Goal: Task Accomplishment & Management: Manage account settings

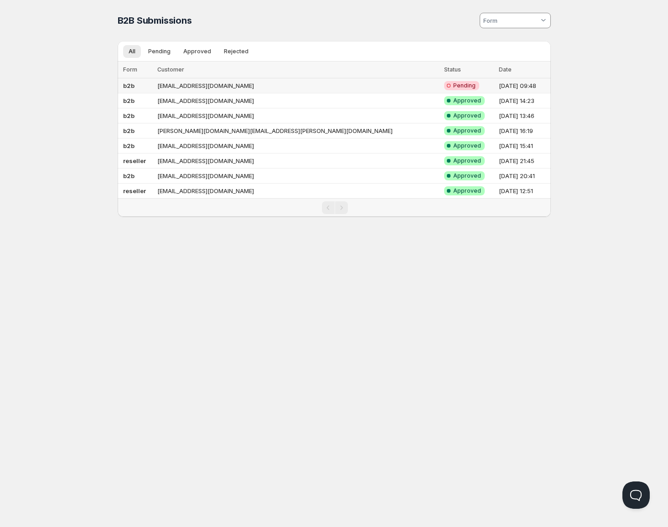
click at [316, 87] on td "[EMAIL_ADDRESS][DOMAIN_NAME]" at bounding box center [297, 85] width 287 height 15
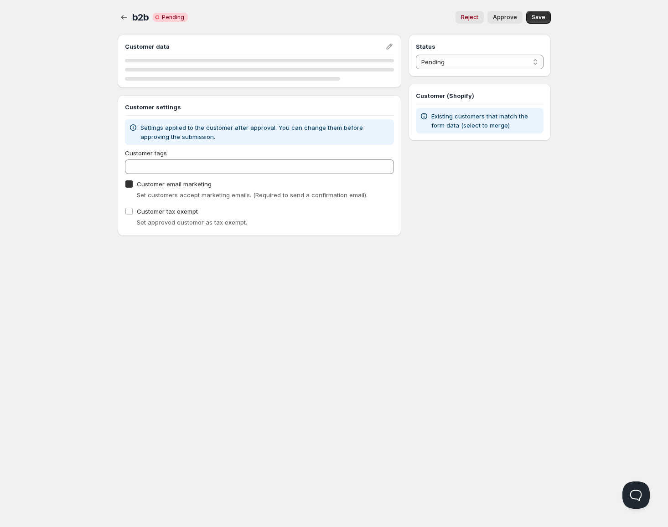
checkbox input "true"
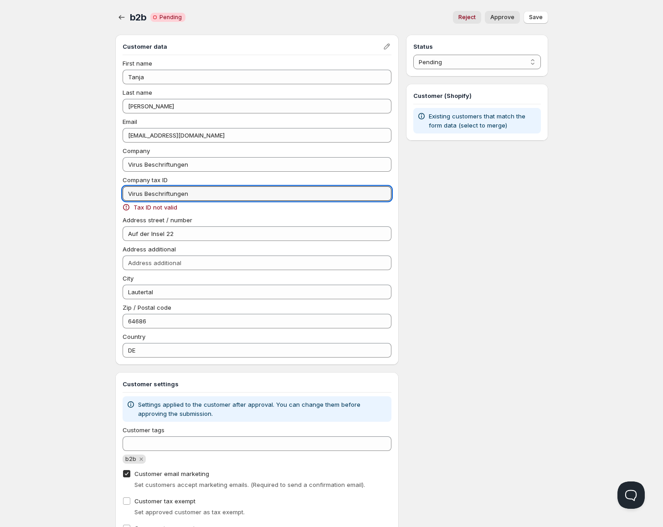
drag, startPoint x: 144, startPoint y: 196, endPoint x: 80, endPoint y: 201, distance: 63.5
click at [82, 196] on div "Home Pricing Price lists Checkout Forms Submissions Settings Features Plans b2b…" at bounding box center [331, 350] width 663 height 701
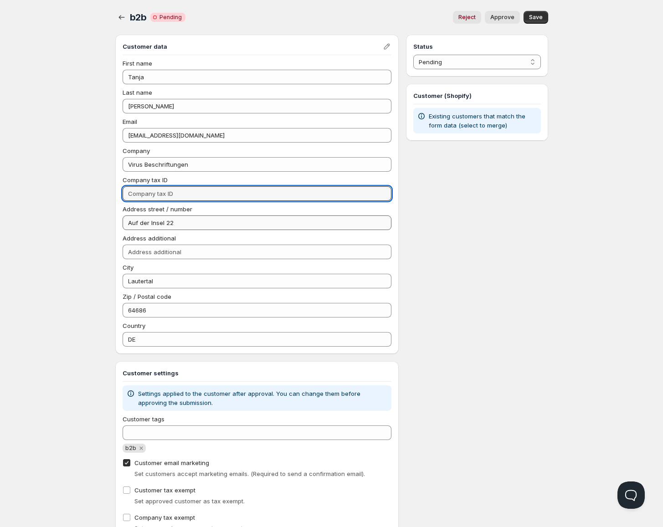
type input "Virus Beschriftungen"
click at [46, 268] on div "Home Pricing Price lists Checkout Forms Submissions Settings Features Plans b2b…" at bounding box center [331, 345] width 663 height 690
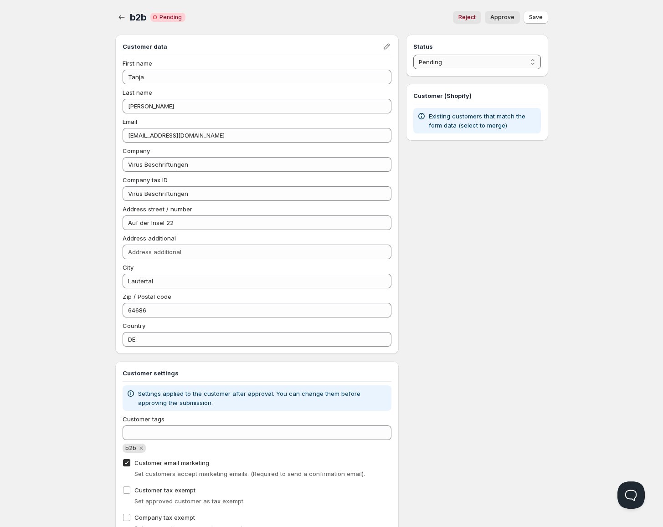
click at [489, 61] on select "Pending Approved Rejected Ignored Spam" at bounding box center [476, 62] width 127 height 15
click at [413, 55] on select "Pending Approved Rejected Ignored Spam" at bounding box center [476, 62] width 127 height 15
click at [535, 21] on span "Save" at bounding box center [536, 17] width 14 height 7
select select "0"
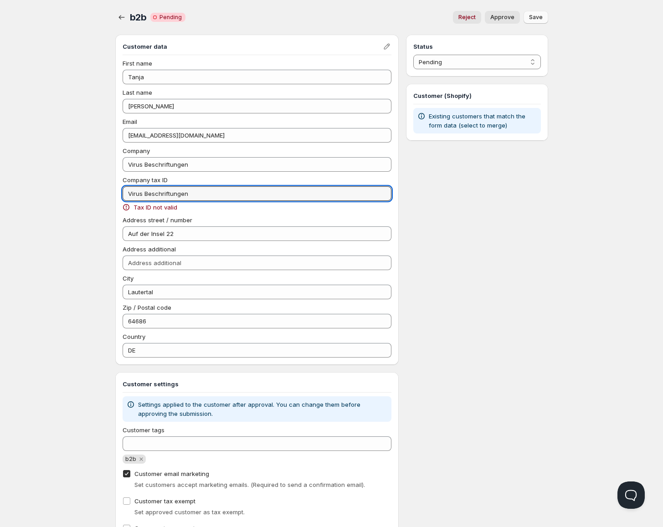
drag, startPoint x: 191, startPoint y: 194, endPoint x: 26, endPoint y: 188, distance: 165.1
click at [28, 189] on div "Home Pricing Price lists Checkout Forms Submissions Settings Features Plans b2b…" at bounding box center [331, 350] width 663 height 701
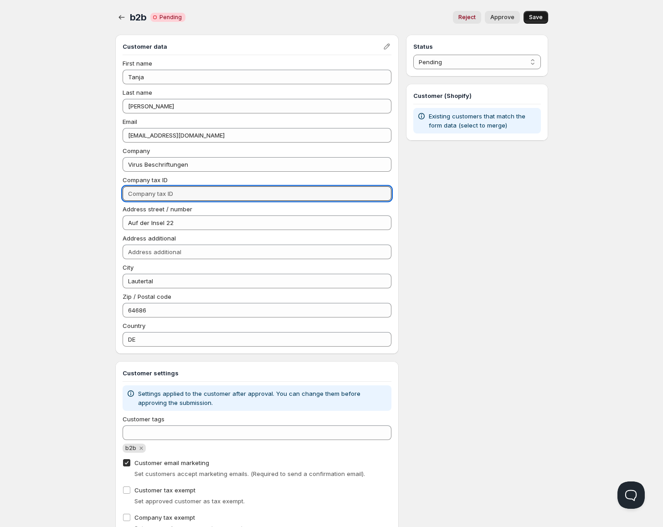
click at [535, 14] on span "Save" at bounding box center [536, 17] width 14 height 7
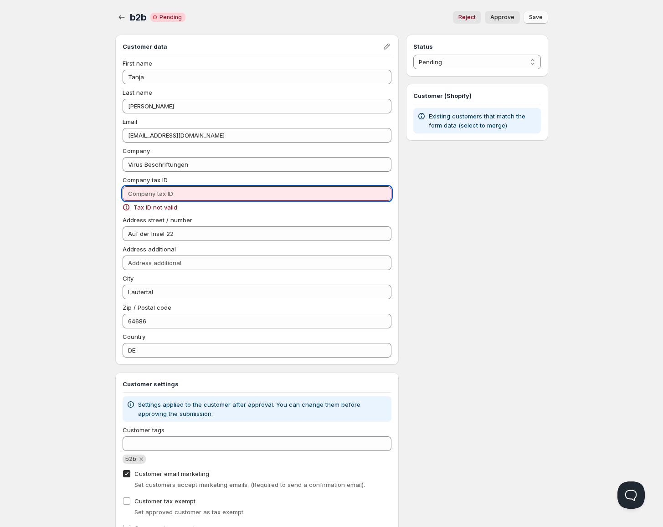
click at [232, 195] on input "Company tax ID" at bounding box center [257, 193] width 269 height 15
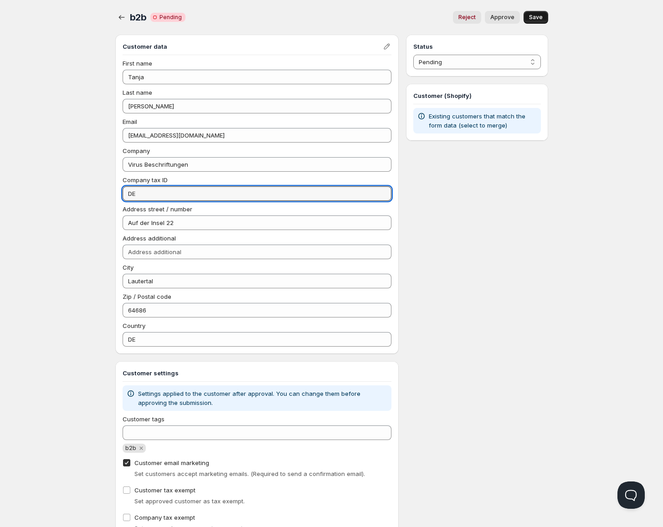
click at [533, 15] on span "Save" at bounding box center [536, 17] width 14 height 7
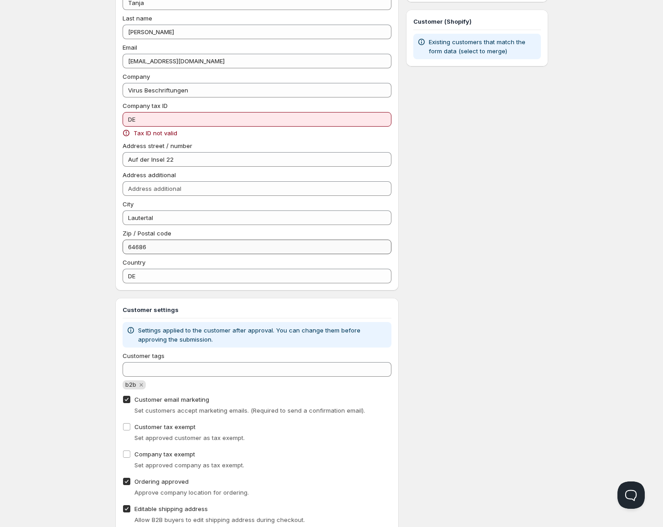
scroll to position [37, 0]
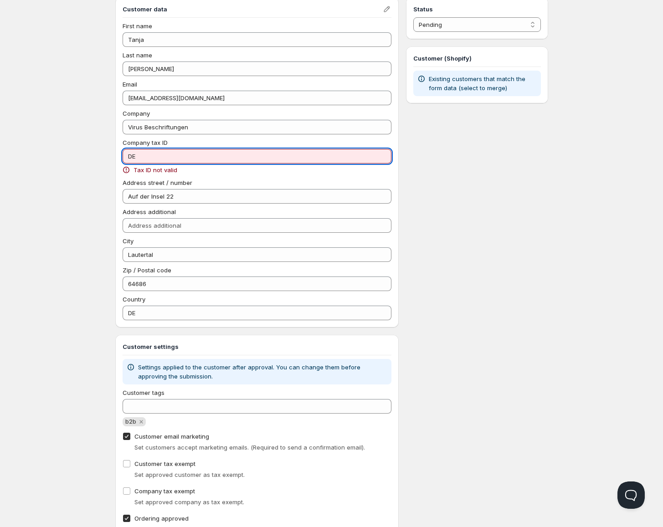
click at [154, 158] on input "DE" at bounding box center [257, 156] width 269 height 15
type input "D"
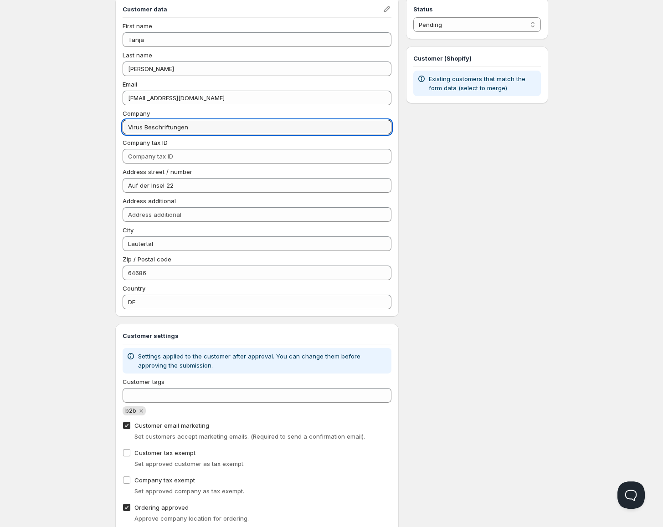
drag, startPoint x: 179, startPoint y: 127, endPoint x: 117, endPoint y: 126, distance: 61.5
click at [117, 126] on div "Customer data First name [PERSON_NAME] Last name [PERSON_NAME] Email [PERSON_NA…" at bounding box center [257, 156] width 284 height 319
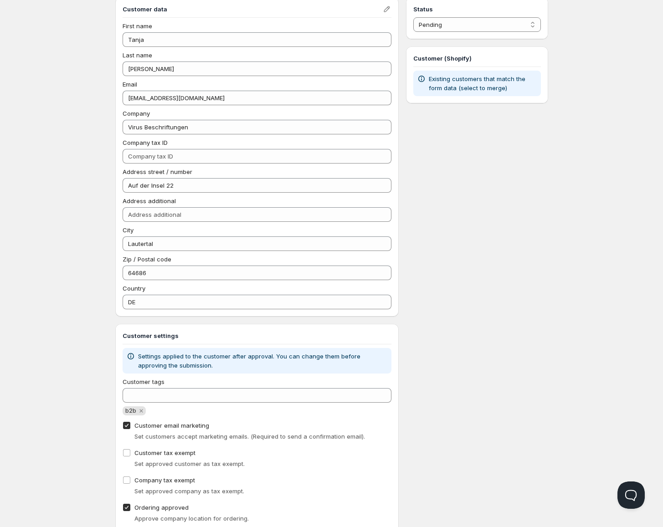
click at [199, 168] on div "Address street / number" at bounding box center [257, 171] width 269 height 9
drag, startPoint x: 207, startPoint y: 157, endPoint x: 138, endPoint y: 160, distance: 68.9
click at [130, 160] on input "Company tax ID" at bounding box center [257, 156] width 269 height 15
paste input "DE198965874"
type input "DE198965874"
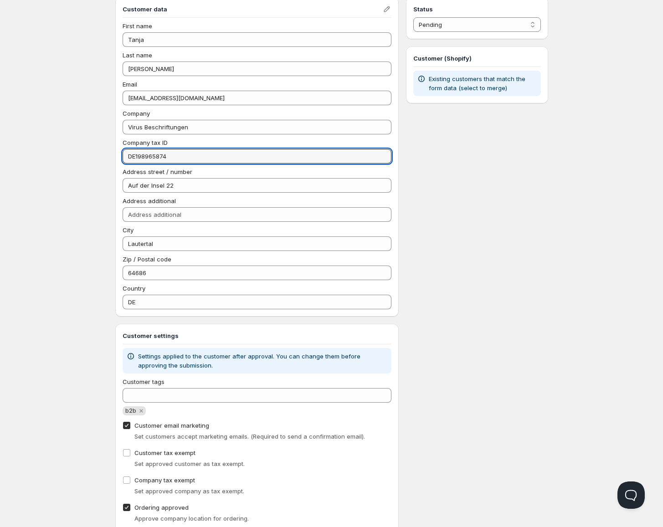
click at [461, 215] on div "Status Pending Approved Rejected Ignored Spam Pending Customer (Shopify) Existi…" at bounding box center [477, 313] width 142 height 633
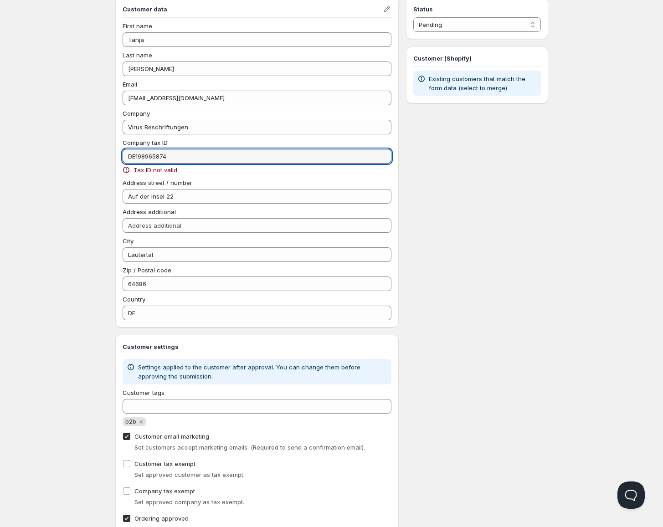
drag, startPoint x: 173, startPoint y: 153, endPoint x: 55, endPoint y: 153, distance: 117.6
click at [55, 153] on div "Home Pricing Price lists Checkout Forms Submissions Settings Features Plans b2b…" at bounding box center [331, 313] width 663 height 701
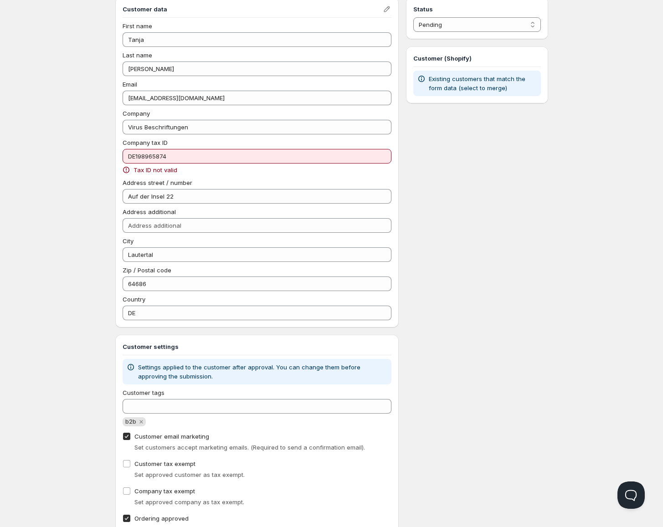
click at [200, 174] on div "Tax ID not valid" at bounding box center [257, 169] width 269 height 9
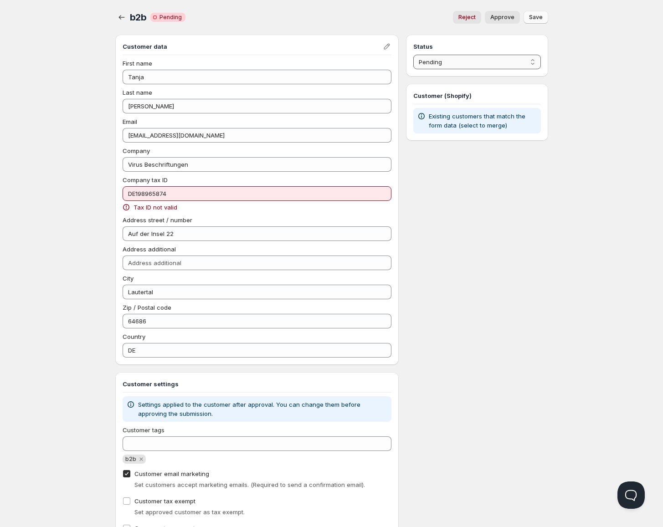
click at [452, 67] on select "Pending Approved Rejected Ignored Spam" at bounding box center [476, 62] width 127 height 15
select select "1"
click at [413, 55] on select "Pending Approved Rejected Ignored Spam" at bounding box center [476, 62] width 127 height 15
click at [532, 23] on button "Save" at bounding box center [536, 17] width 25 height 13
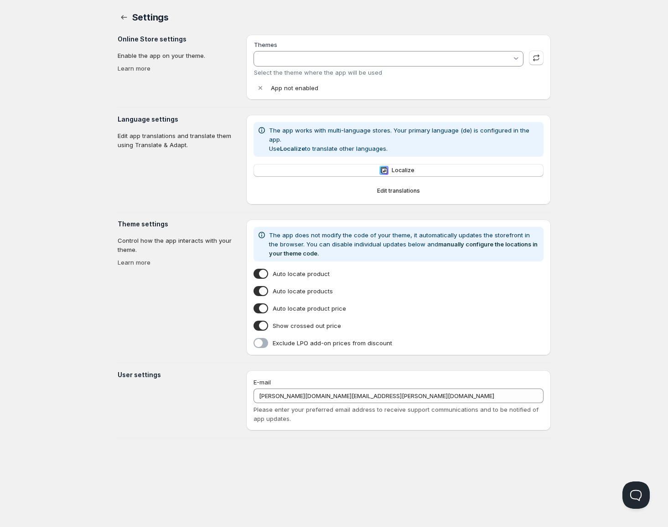
type input "Impact"
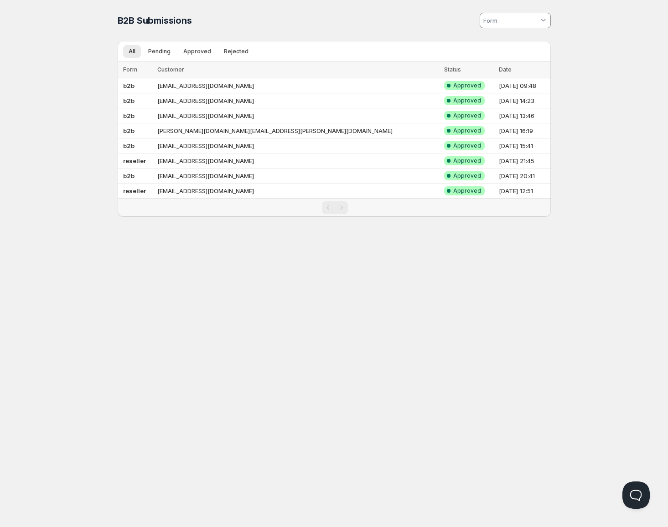
click at [205, 283] on div "Home Pricing Price lists Checkout Forms Submissions Settings Features Plans B2B…" at bounding box center [334, 263] width 668 height 527
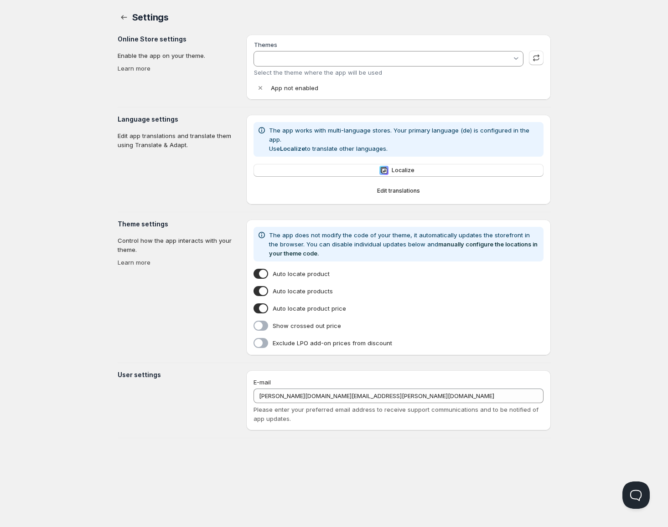
type input "Impact"
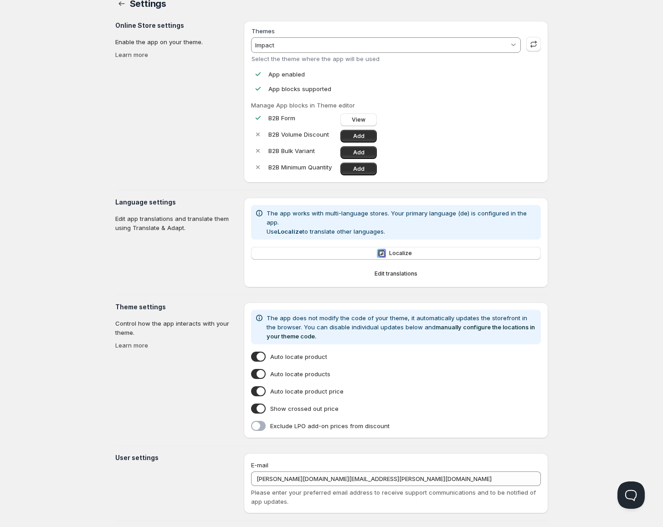
scroll to position [21, 0]
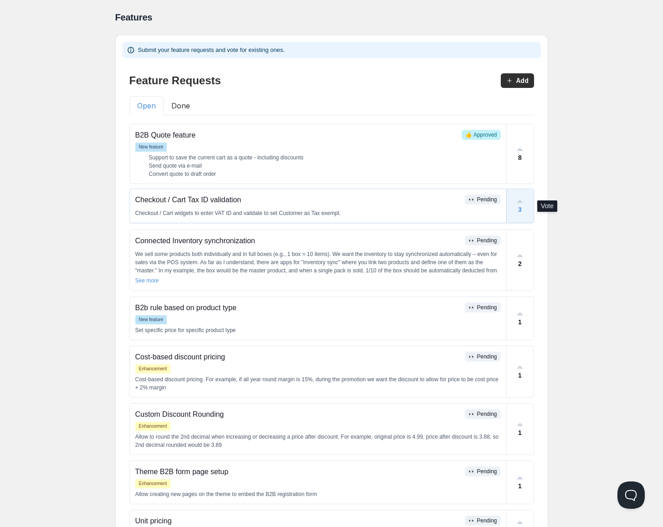
click at [525, 200] on div "3" at bounding box center [520, 206] width 27 height 34
click at [562, 249] on div "Home Pricing Price lists Checkout Forms Submissions Settings Features Plans Fea…" at bounding box center [331, 366] width 663 height 732
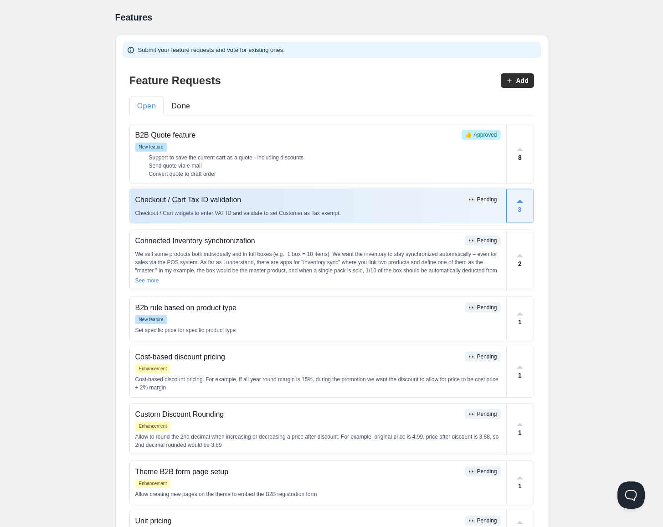
click at [402, 206] on div "Checkout / Cart Tax ID validation 👀 Pending Checkout / Cart widgets to enter VA…" at bounding box center [318, 206] width 376 height 34
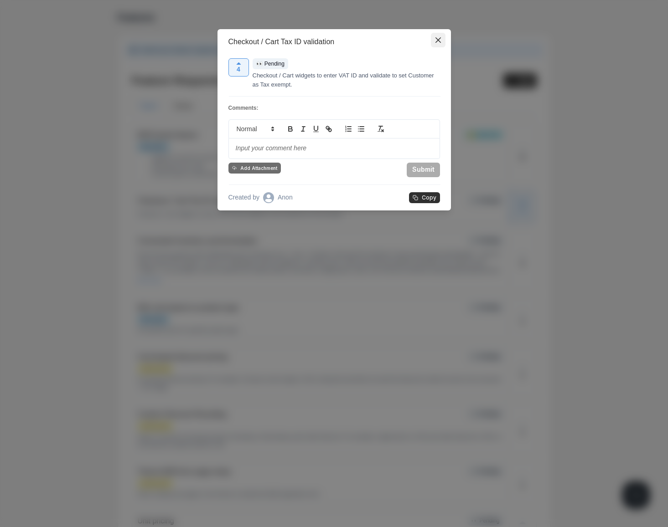
click at [439, 39] on icon "Close" at bounding box center [437, 39] width 5 height 5
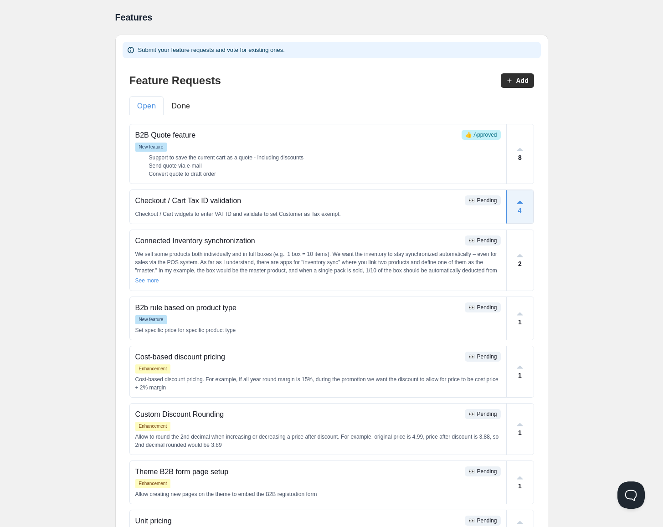
click at [575, 190] on div "Home Pricing Price lists Checkout Forms Submissions Settings Features Plans Fea…" at bounding box center [331, 366] width 663 height 732
click at [510, 161] on div "8" at bounding box center [520, 152] width 27 height 59
click at [598, 197] on div "Home Pricing Price lists Checkout Forms Submissions Settings Features Plans Fea…" at bounding box center [331, 366] width 663 height 732
click at [183, 102] on button "Done" at bounding box center [181, 105] width 34 height 19
